Goal: Book appointment/travel/reservation

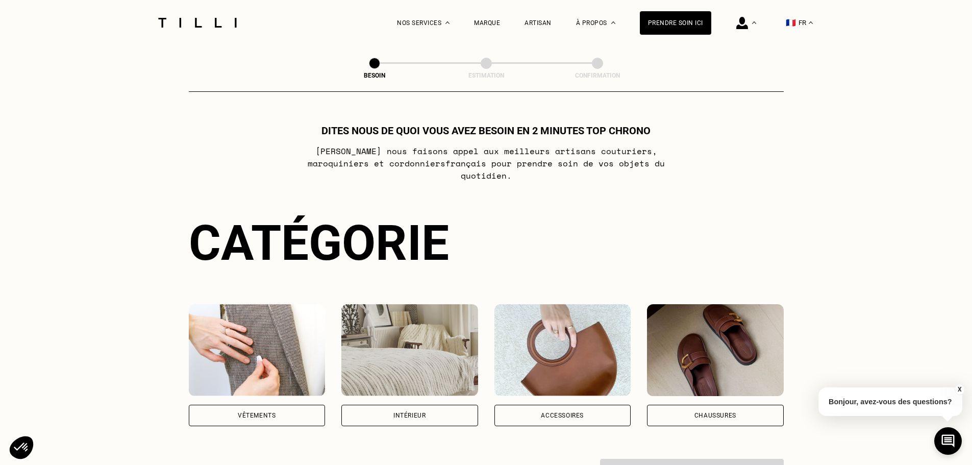
click at [277, 405] on div "Vêtements" at bounding box center [257, 414] width 137 height 21
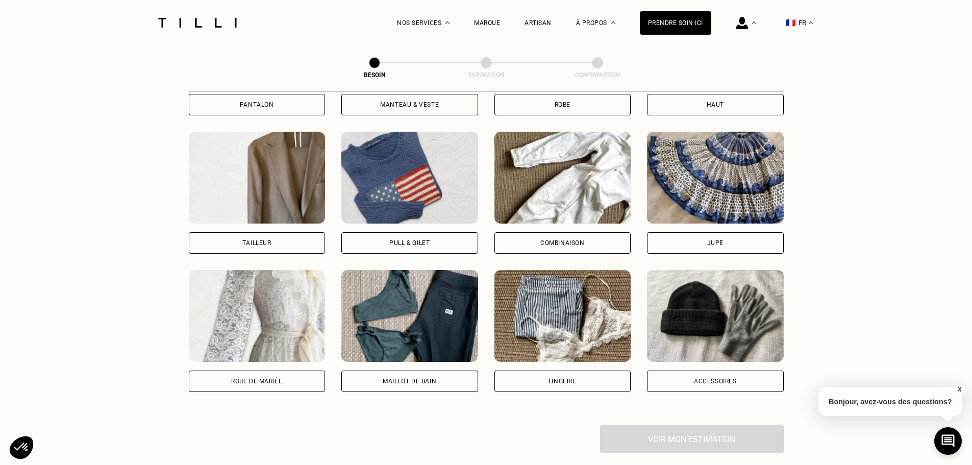
scroll to position [589, 0]
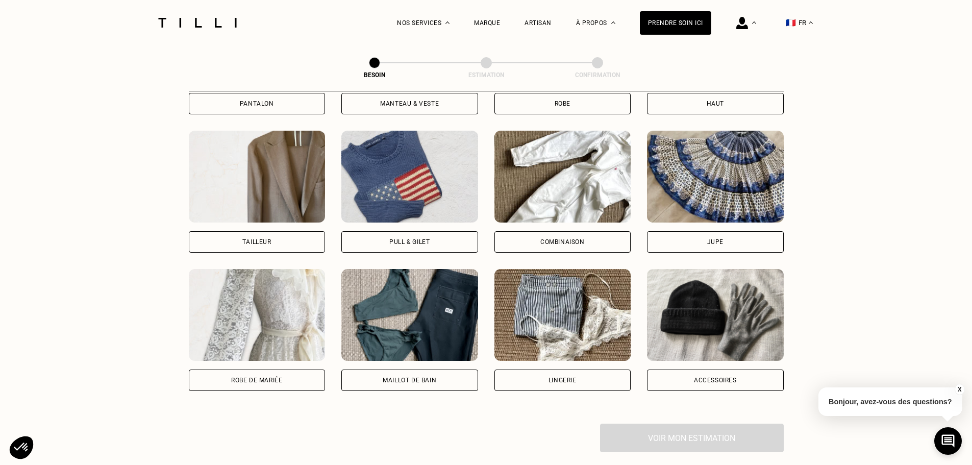
click at [530, 233] on div "Combinaison" at bounding box center [562, 241] width 137 height 21
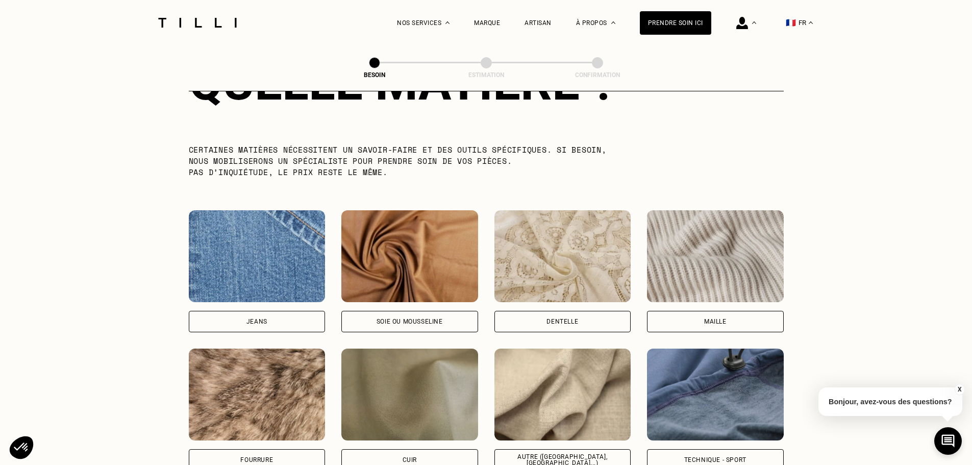
scroll to position [1143, 0]
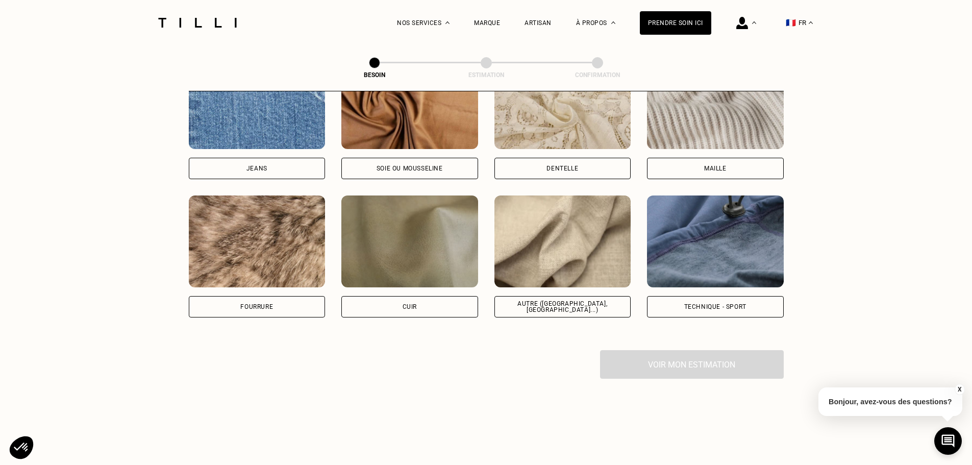
click at [609, 303] on div "Autre ([GEOGRAPHIC_DATA], [GEOGRAPHIC_DATA]...)" at bounding box center [562, 306] width 137 height 21
select select "FR"
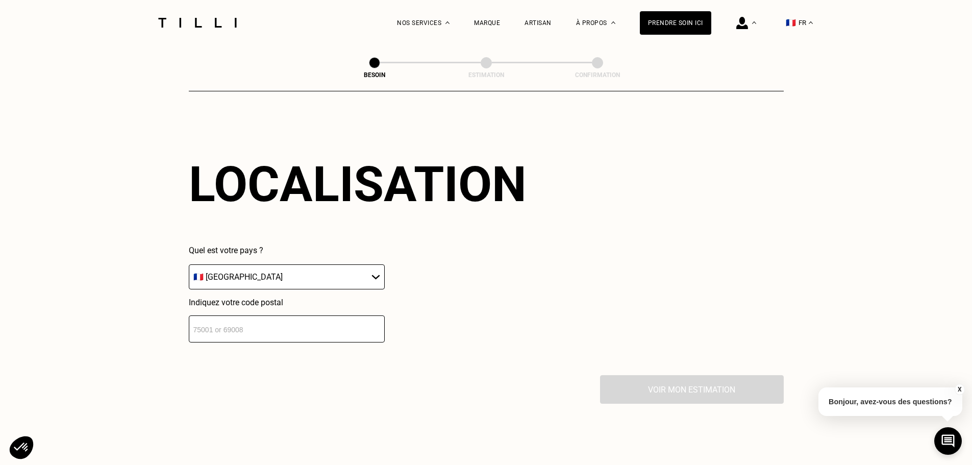
scroll to position [1371, 0]
click at [304, 276] on select "🇩🇪 [GEOGRAPHIC_DATA] 🇦🇹 [GEOGRAPHIC_DATA] 🇧🇪 [GEOGRAPHIC_DATA] 🇧🇬 Bulgarie 🇨🇾 C…" at bounding box center [287, 275] width 196 height 25
click at [270, 329] on input "number" at bounding box center [287, 327] width 196 height 27
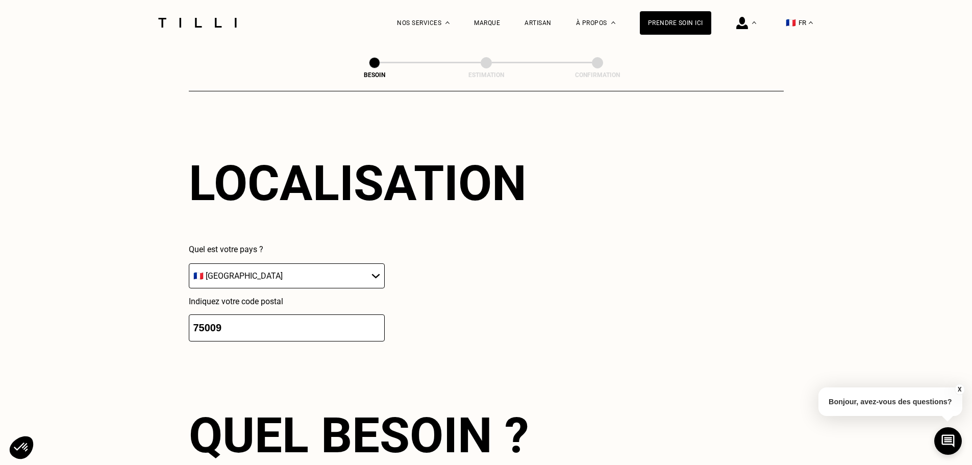
scroll to position [1625, 0]
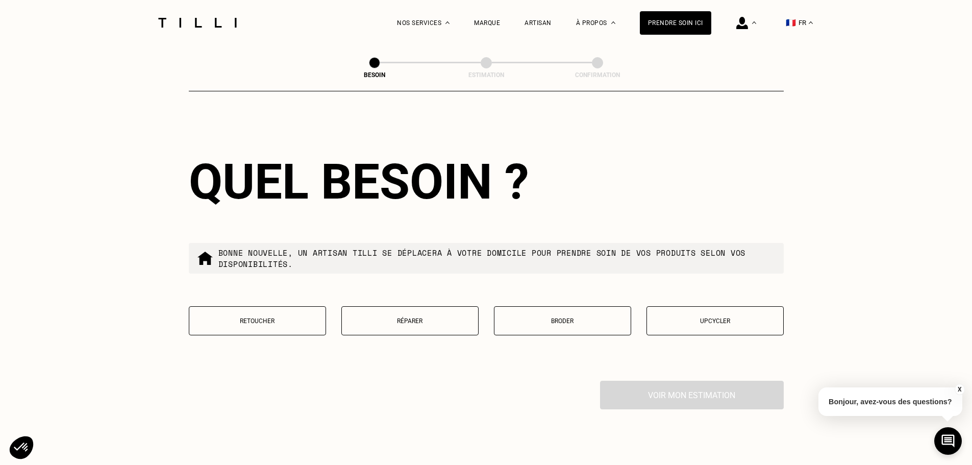
type input "75009"
click at [298, 321] on button "Retoucher" at bounding box center [257, 320] width 137 height 29
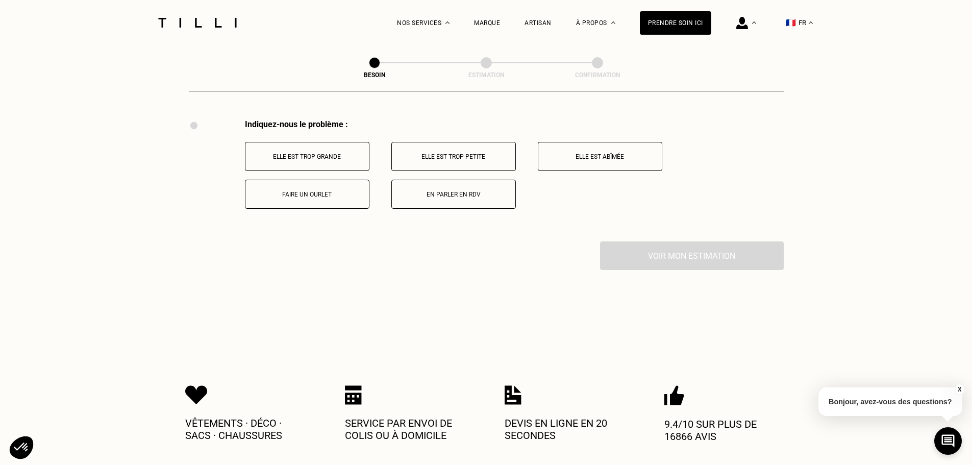
scroll to position [1886, 0]
click at [318, 190] on p "Faire un ourlet" at bounding box center [306, 193] width 113 height 7
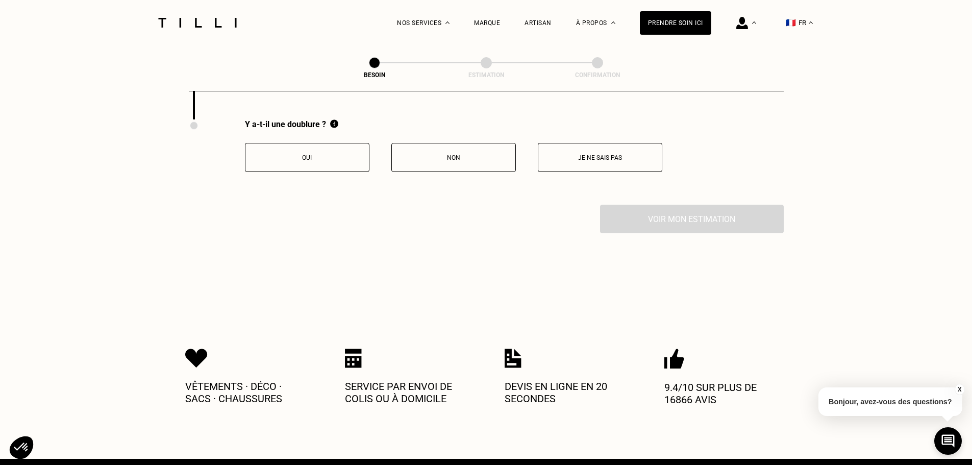
scroll to position [2008, 0]
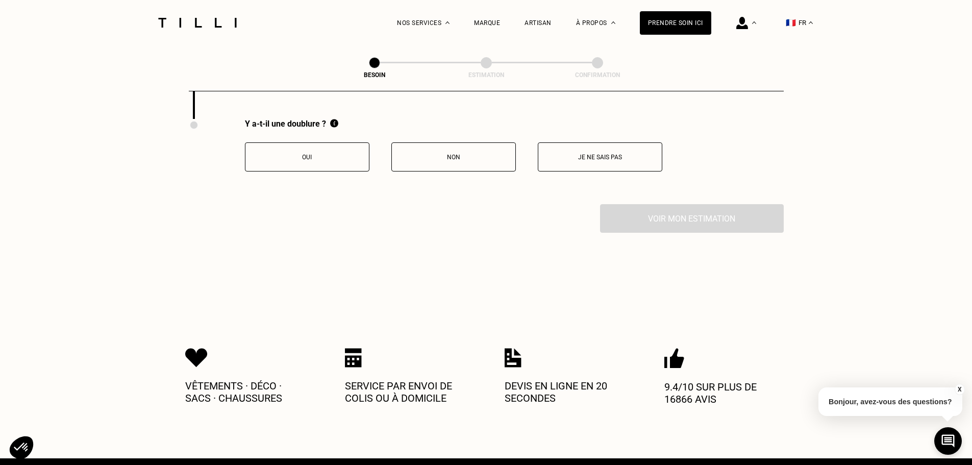
click at [465, 155] on p "Non" at bounding box center [453, 157] width 113 height 7
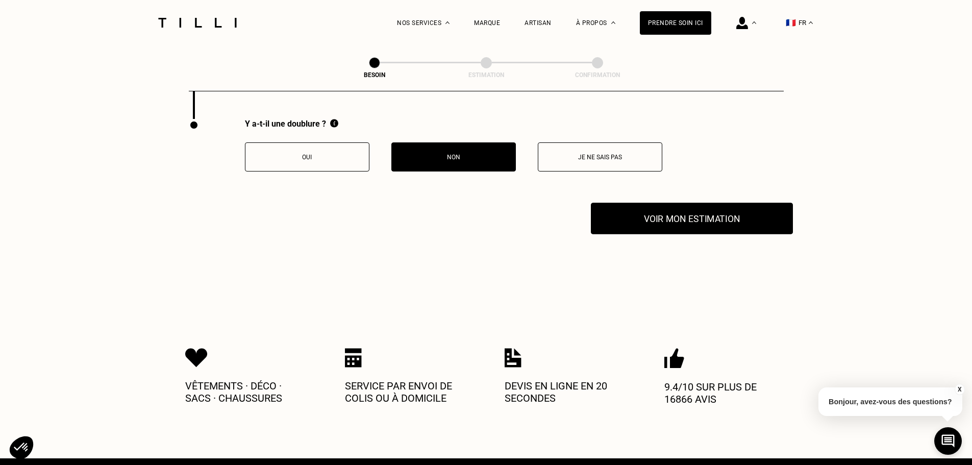
click at [658, 221] on button "Voir mon estimation" at bounding box center [692, 218] width 202 height 32
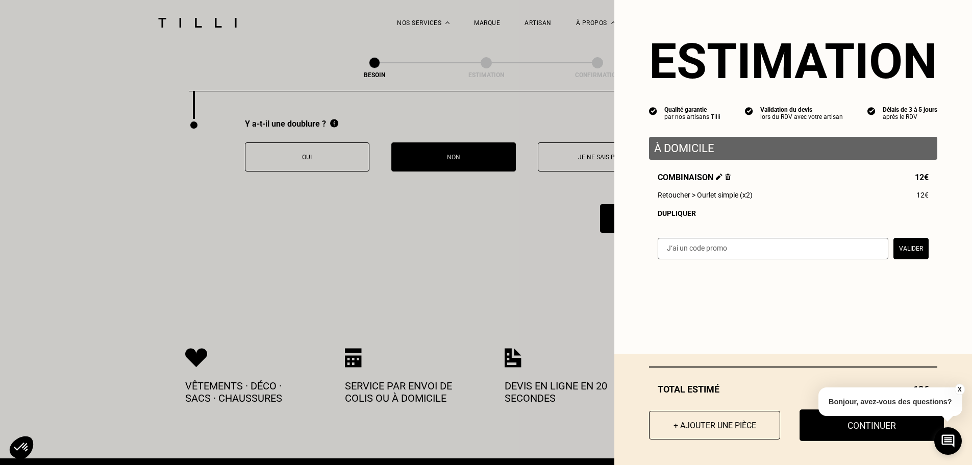
click at [849, 436] on button "Continuer" at bounding box center [871, 425] width 144 height 32
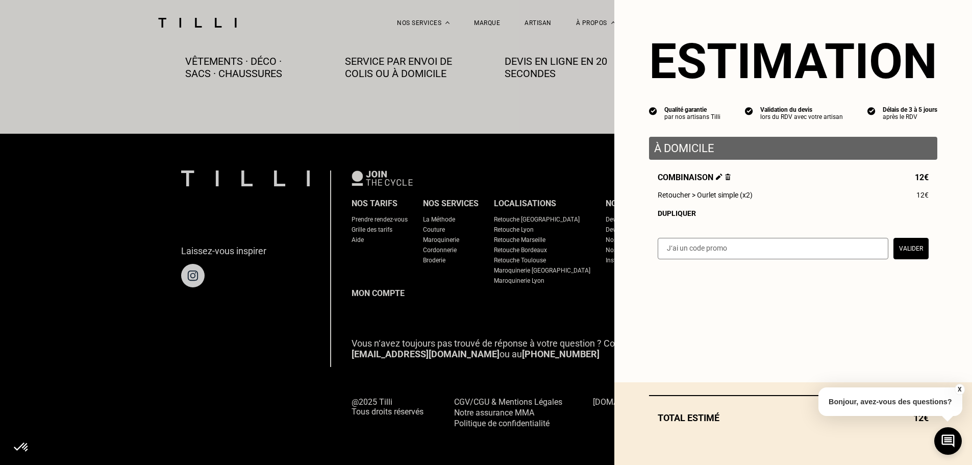
scroll to position [569, 0]
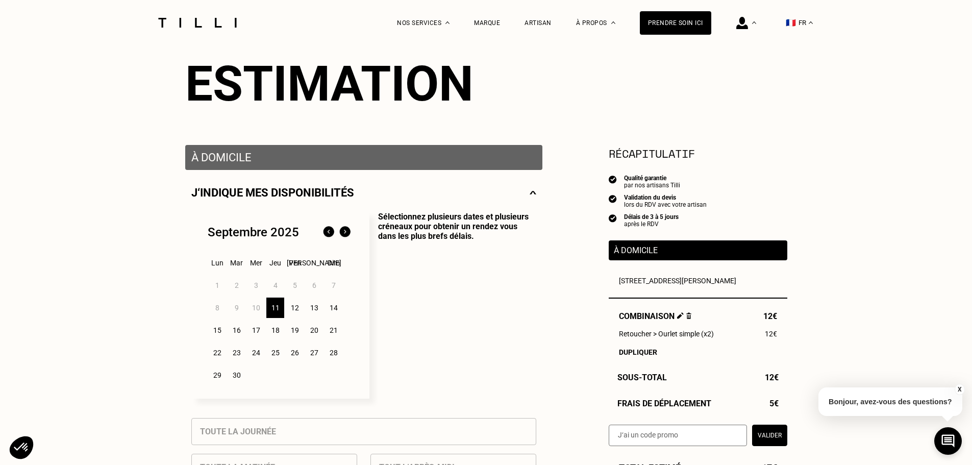
scroll to position [153, 0]
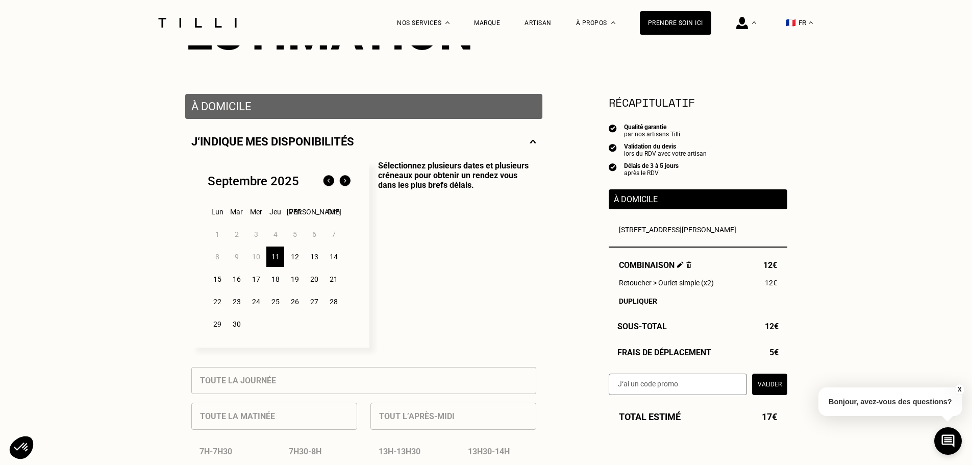
click at [298, 259] on div "12" at bounding box center [295, 256] width 18 height 20
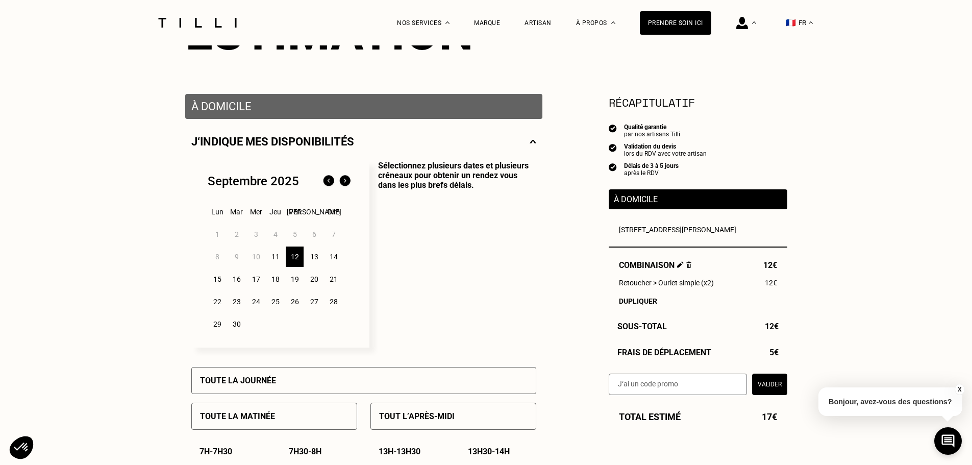
click at [312, 260] on div "13" at bounding box center [314, 256] width 18 height 20
click at [293, 260] on div "12" at bounding box center [295, 256] width 18 height 20
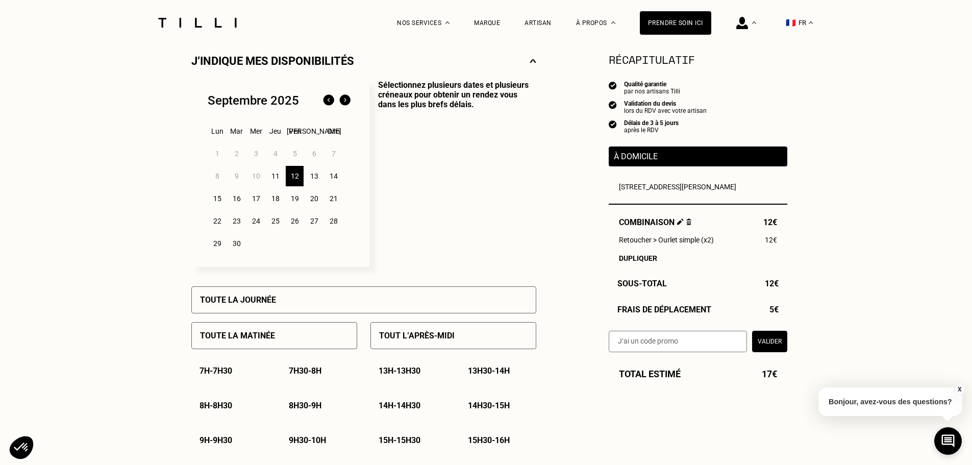
scroll to position [255, 0]
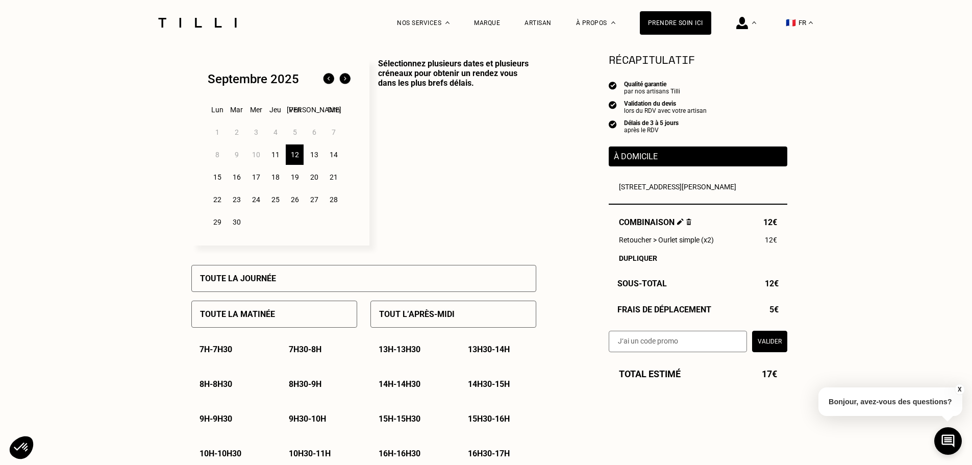
click at [276, 278] on div "Toute la journée" at bounding box center [363, 278] width 345 height 27
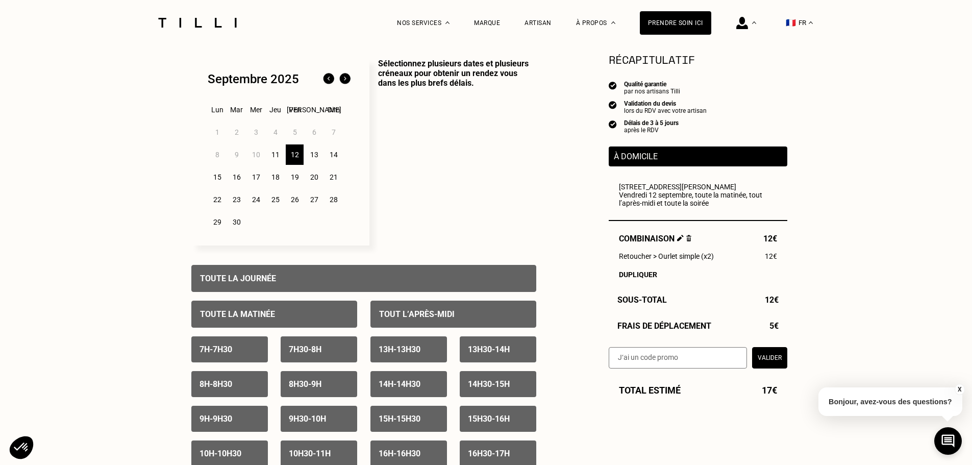
click at [317, 160] on div "13" at bounding box center [314, 154] width 18 height 20
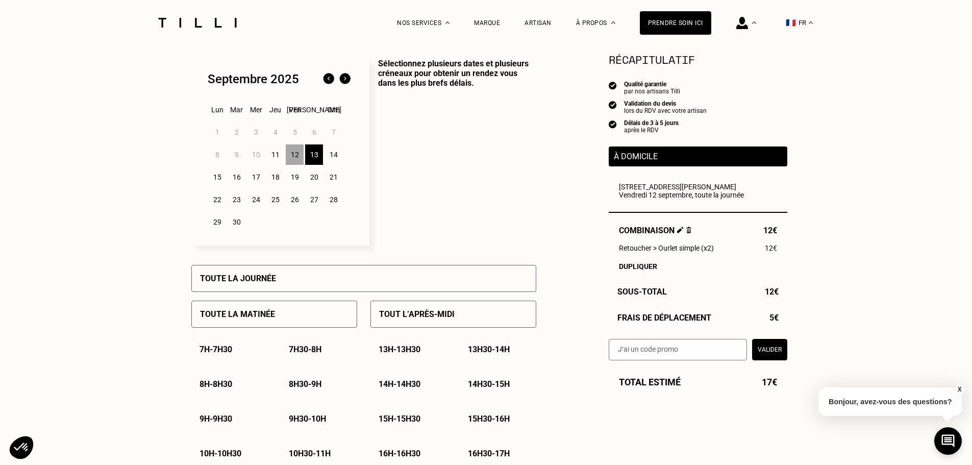
click at [399, 188] on p "Sélectionnez plusieurs dates et plusieurs créneaux pour obtenir un rendez vous …" at bounding box center [452, 152] width 167 height 187
click at [332, 159] on div "14" at bounding box center [333, 154] width 18 height 20
click at [309, 158] on div "13" at bounding box center [314, 154] width 18 height 20
click at [299, 151] on div "12" at bounding box center [295, 154] width 18 height 20
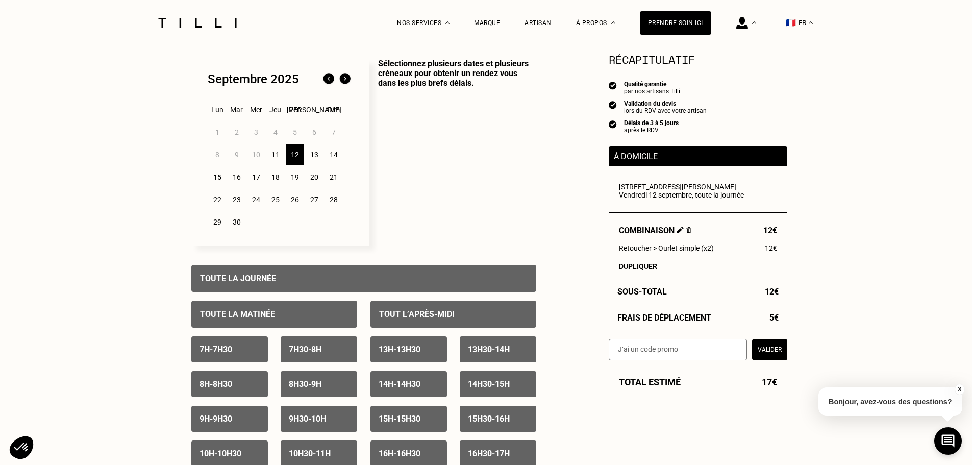
click at [309, 159] on div "13" at bounding box center [314, 154] width 18 height 20
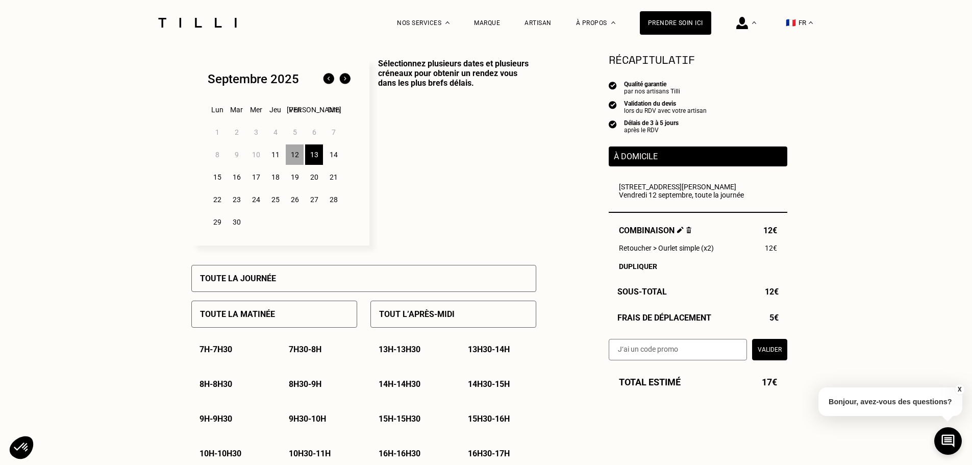
click at [300, 272] on div "Toute la journée" at bounding box center [363, 278] width 345 height 27
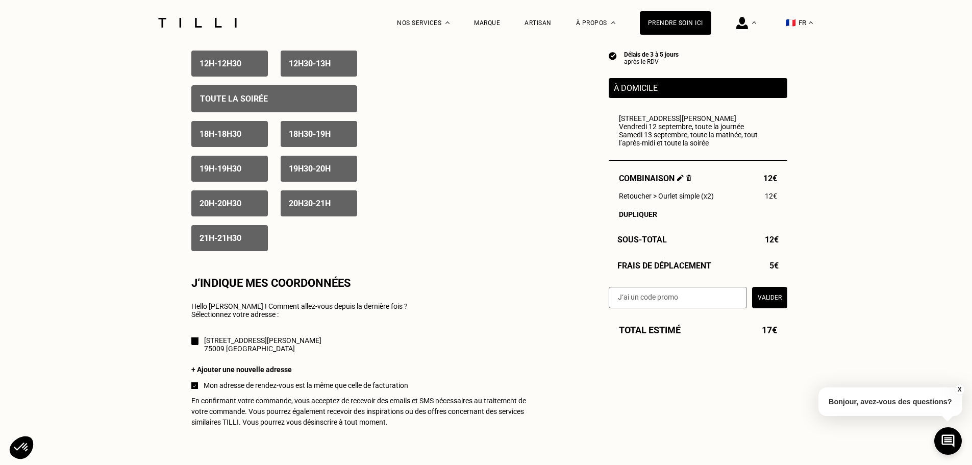
scroll to position [867, 0]
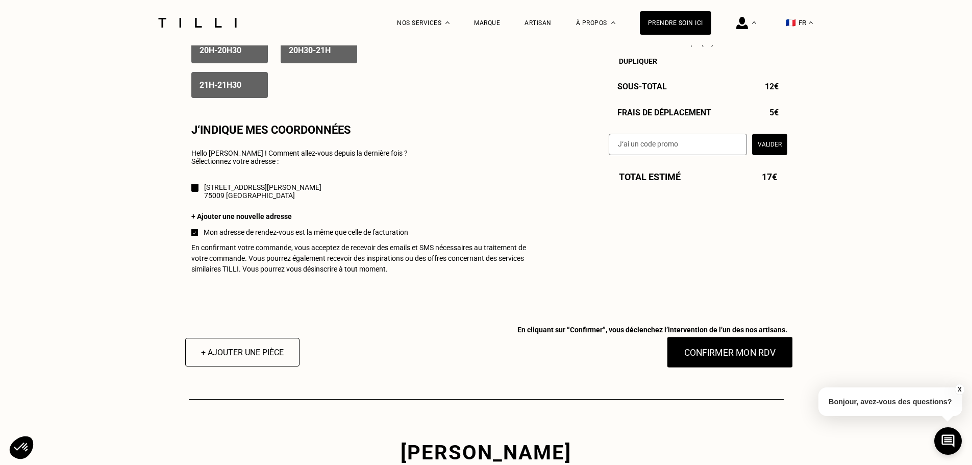
click at [692, 363] on button "Confirmer mon RDV" at bounding box center [729, 352] width 126 height 32
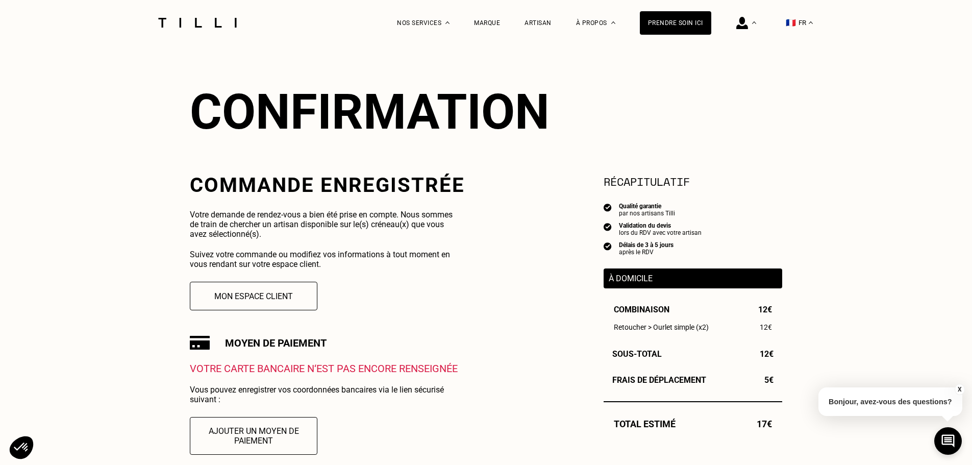
scroll to position [255, 0]
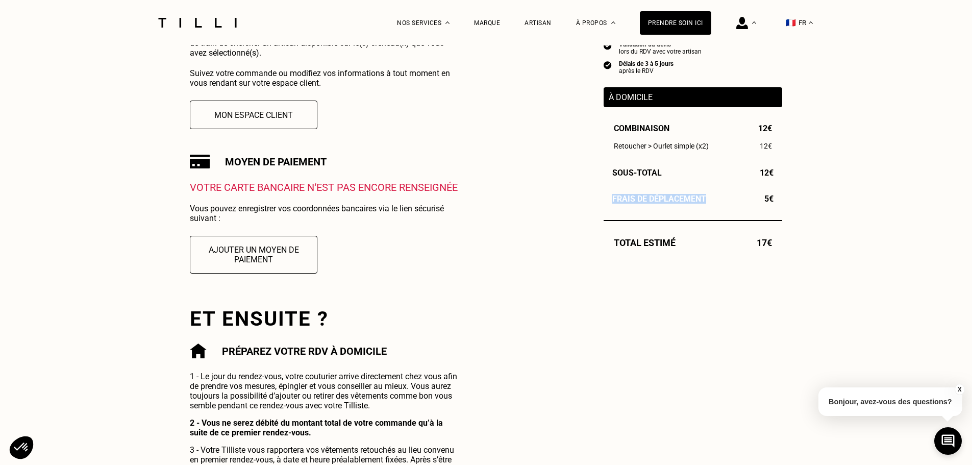
drag, startPoint x: 579, startPoint y: 192, endPoint x: 784, endPoint y: 195, distance: 205.0
click at [784, 195] on div "La Méthode Retoucherie Maroquinerie Broderie Cordonnerie Nos prix Nos services …" at bounding box center [486, 369] width 972 height 1249
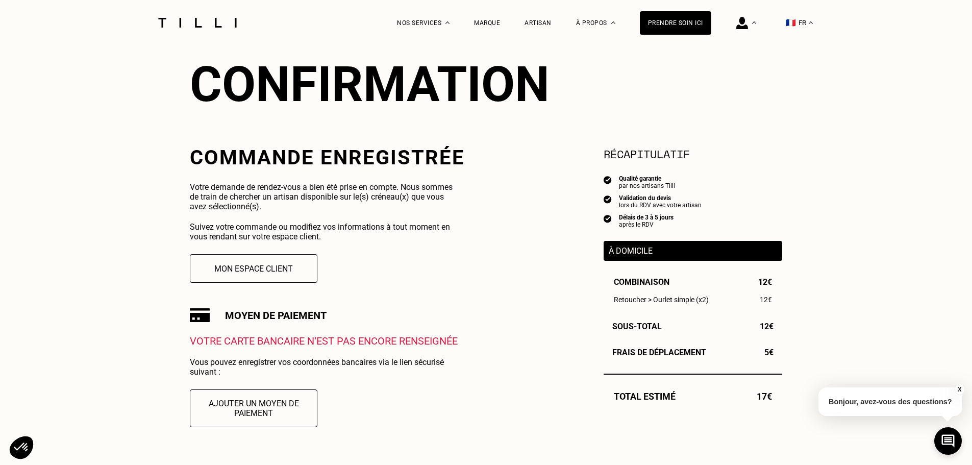
scroll to position [0, 0]
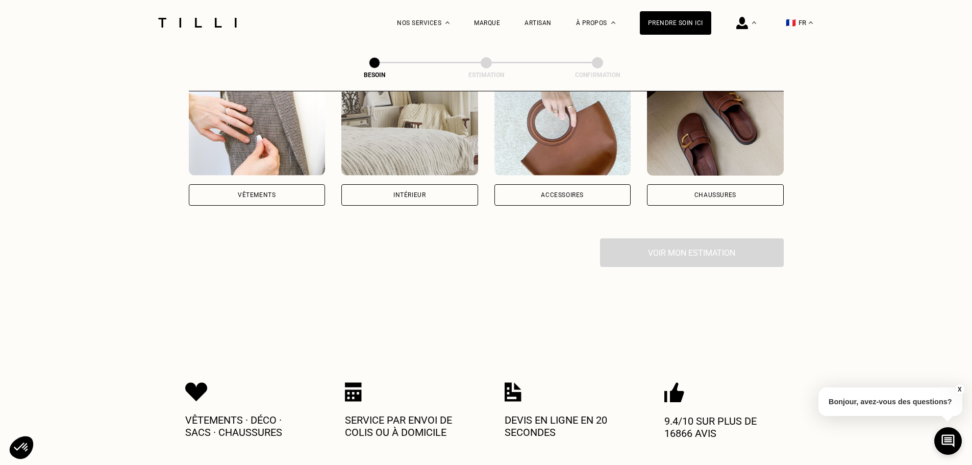
scroll to position [110, 0]
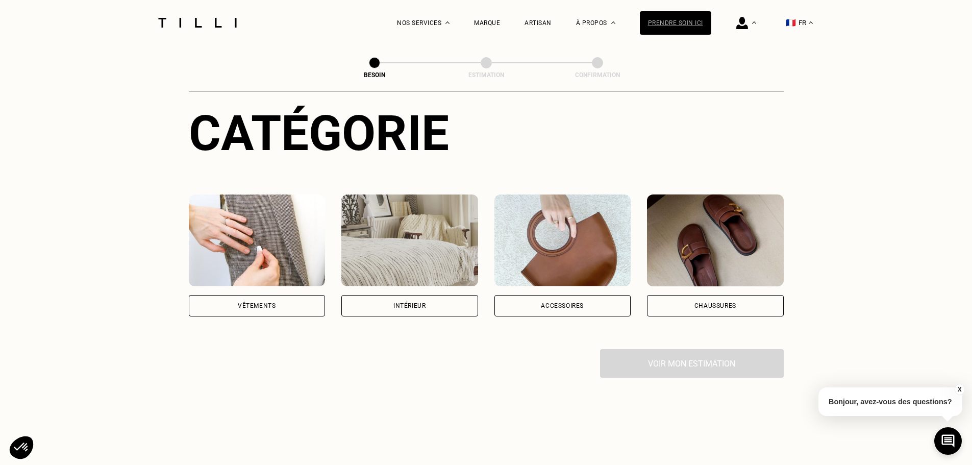
click at [677, 26] on div "Prendre soin ici" at bounding box center [675, 22] width 71 height 23
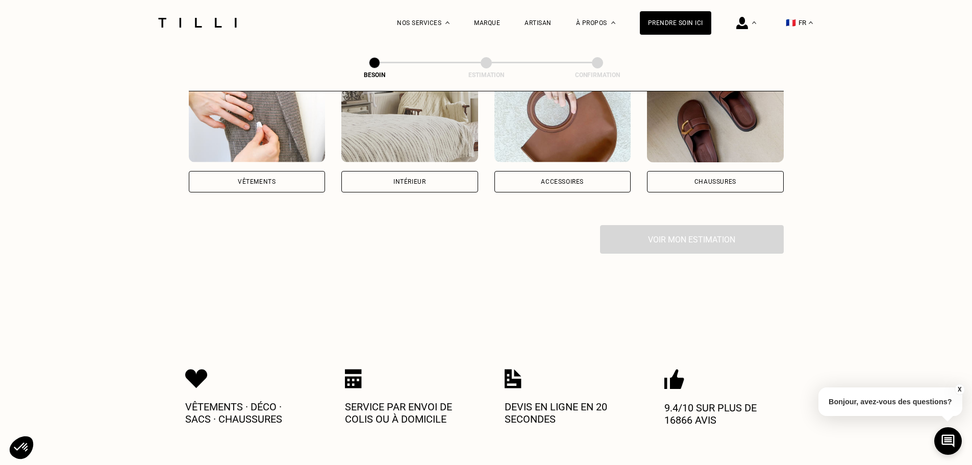
scroll to position [153, 0]
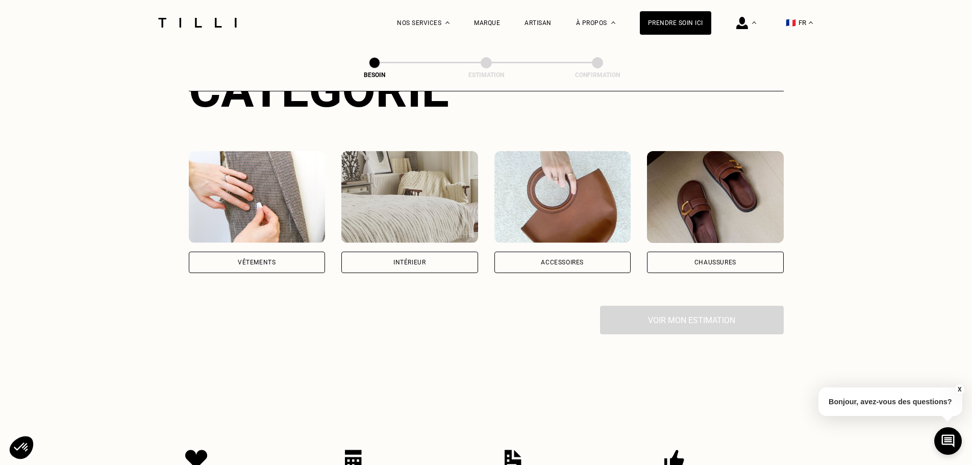
click at [264, 259] on div "Vêtements" at bounding box center [257, 262] width 38 height 6
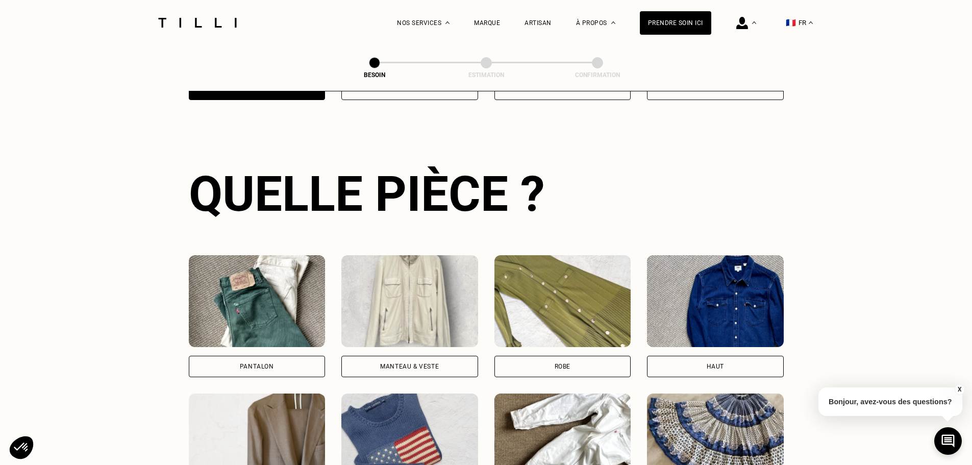
scroll to position [334, 0]
